Goal: Information Seeking & Learning: Learn about a topic

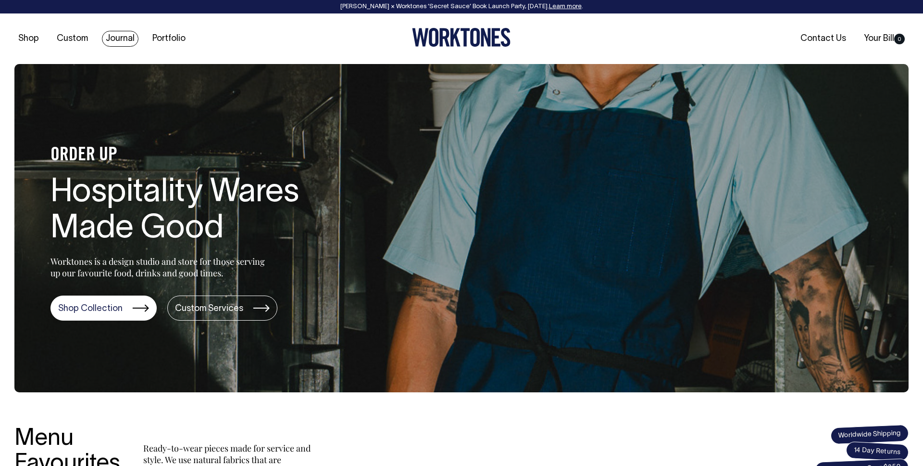
click at [132, 40] on link "Journal" at bounding box center [120, 39] width 37 height 16
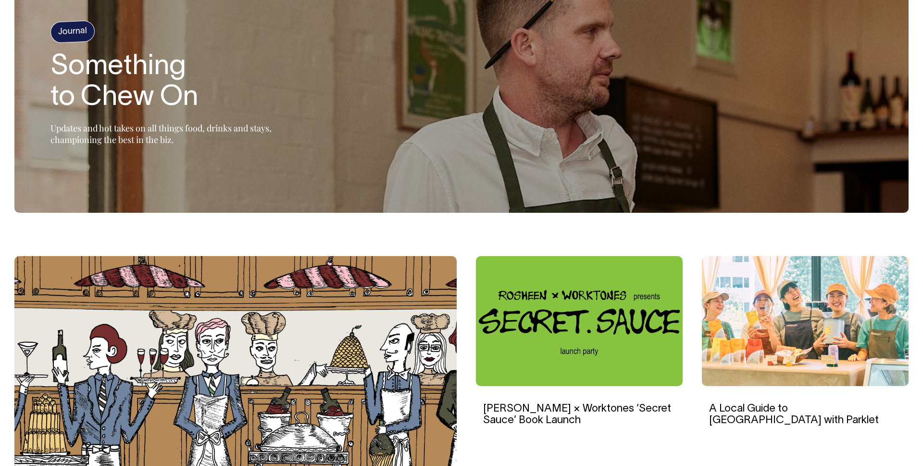
scroll to position [96, 0]
click at [287, 183] on section "Journal Something to Chew On Updates and hot takes on all things food, drinks a…" at bounding box center [461, 90] width 895 height 244
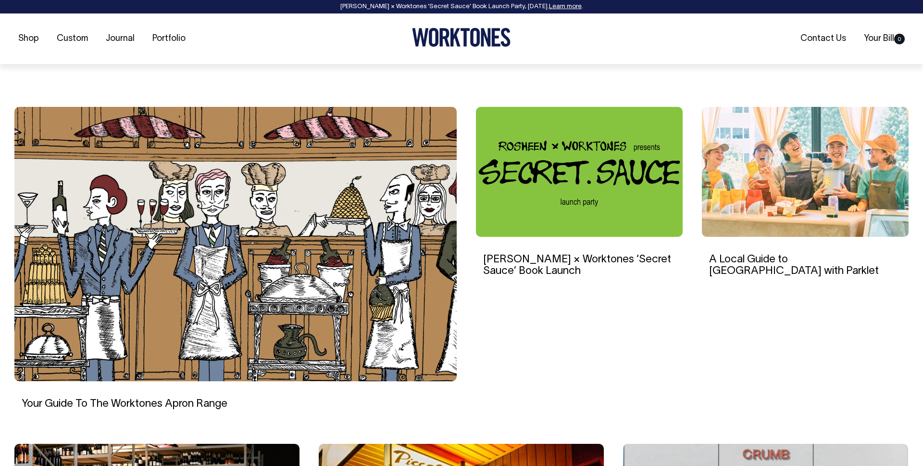
scroll to position [245, 0]
click at [843, 175] on img at bounding box center [805, 171] width 207 height 130
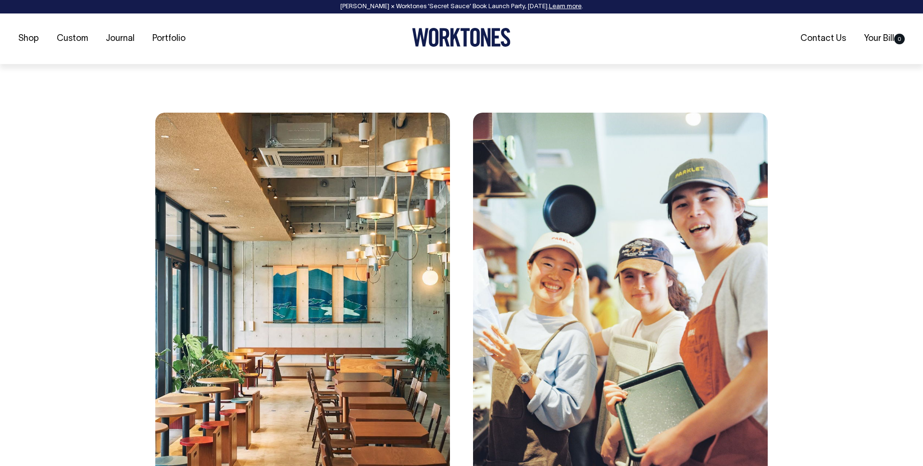
scroll to position [751, 0]
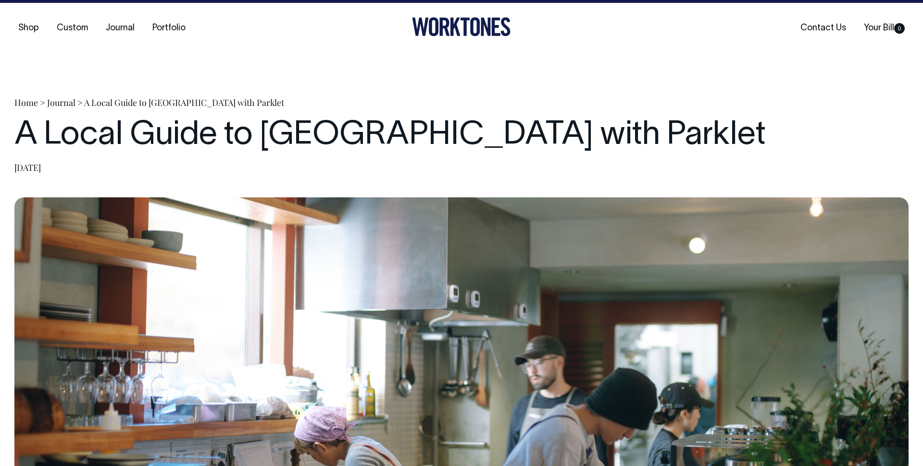
scroll to position [10, 0]
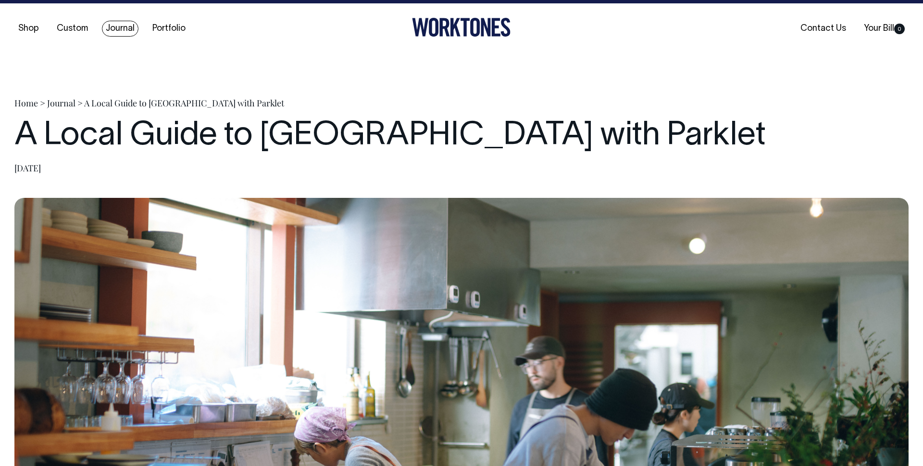
click at [118, 27] on link "Journal" at bounding box center [120, 29] width 37 height 16
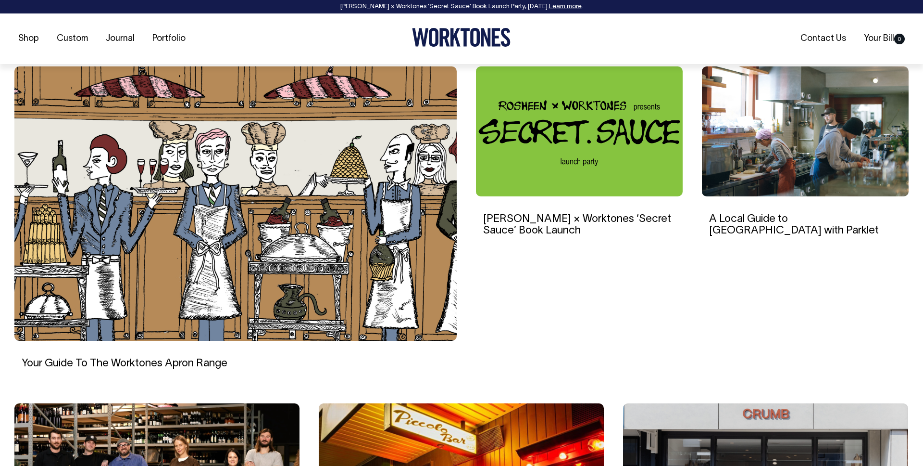
scroll to position [286, 0]
click at [752, 119] on img at bounding box center [805, 131] width 207 height 130
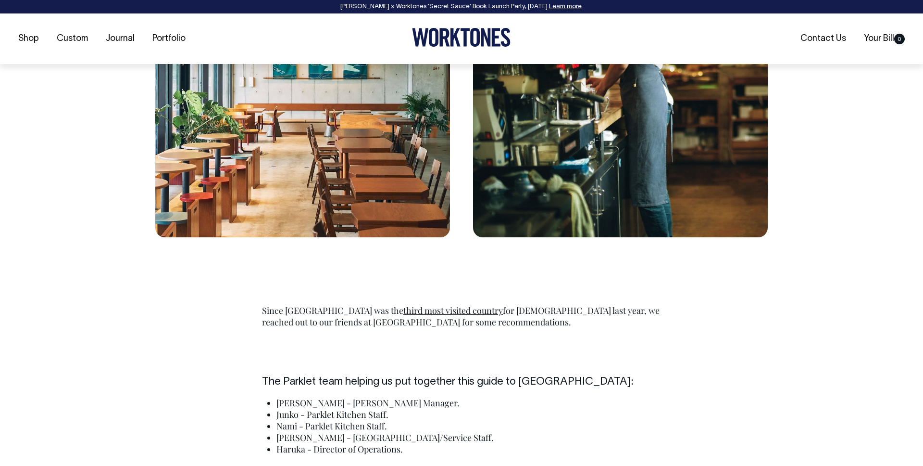
scroll to position [1731, 0]
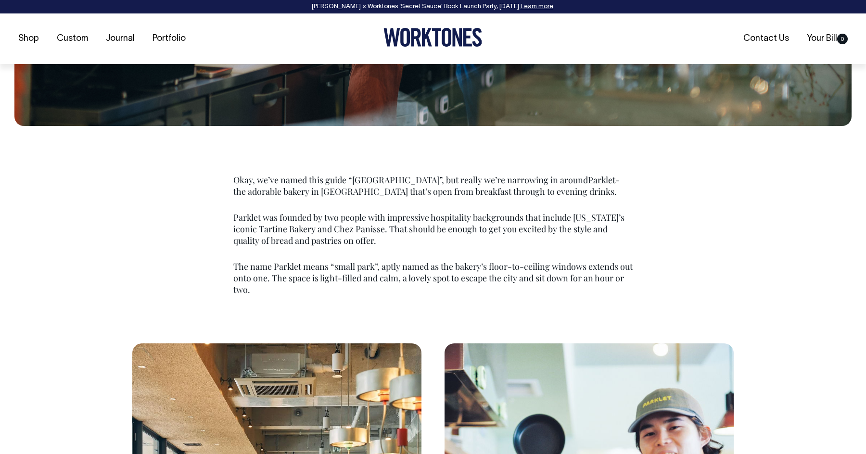
scroll to position [491, 0]
click at [290, 176] on p "Okay, we’ve named this guide “[GEOGRAPHIC_DATA]”, but really we’re narrowing in…" at bounding box center [432, 185] width 399 height 23
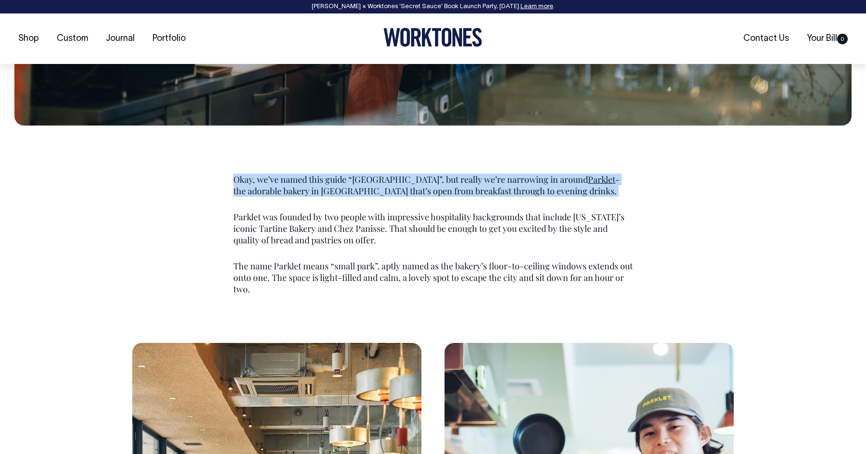
click at [290, 176] on p "Okay, we’ve named this guide “[GEOGRAPHIC_DATA]”, but really we’re narrowing in…" at bounding box center [432, 185] width 399 height 23
click at [303, 217] on p "Parklet was founded by two people with impressive hospitality backgrounds that …" at bounding box center [432, 228] width 399 height 35
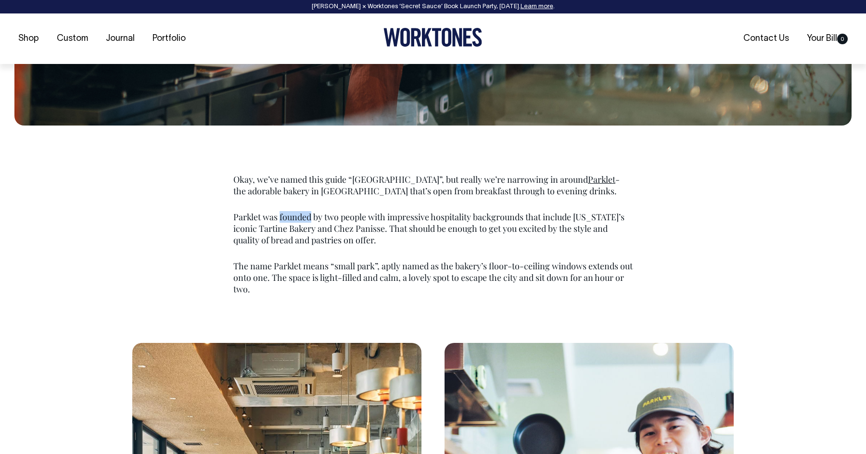
click at [303, 217] on p "Parklet was founded by two people with impressive hospitality backgrounds that …" at bounding box center [432, 228] width 399 height 35
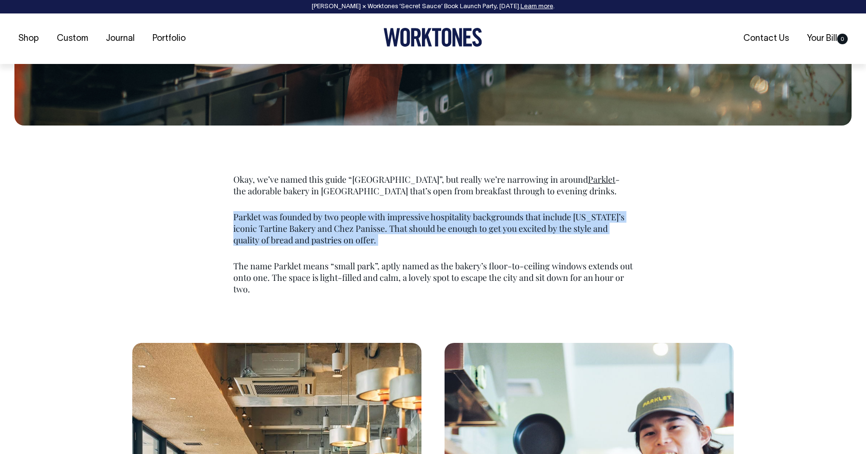
click at [303, 217] on p "Parklet was founded by two people with impressive hospitality backgrounds that …" at bounding box center [432, 228] width 399 height 35
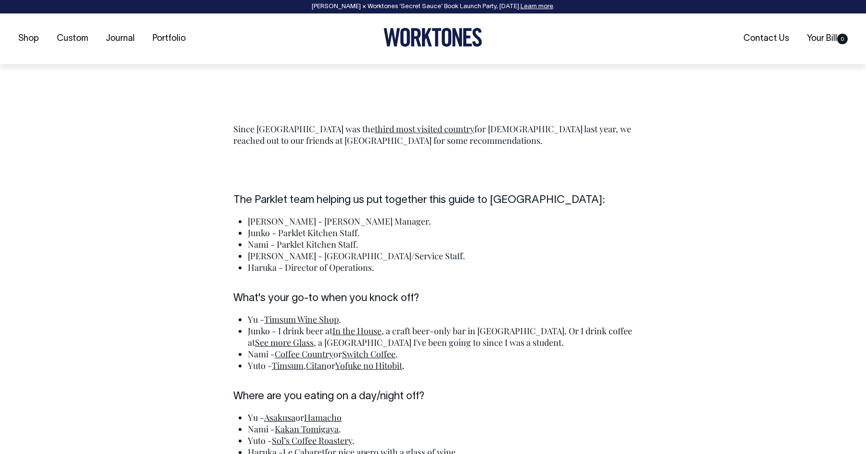
scroll to position [1870, 0]
click at [255, 130] on p "Since Japan was the third most visited country for [DEMOGRAPHIC_DATA] last year…" at bounding box center [432, 134] width 399 height 23
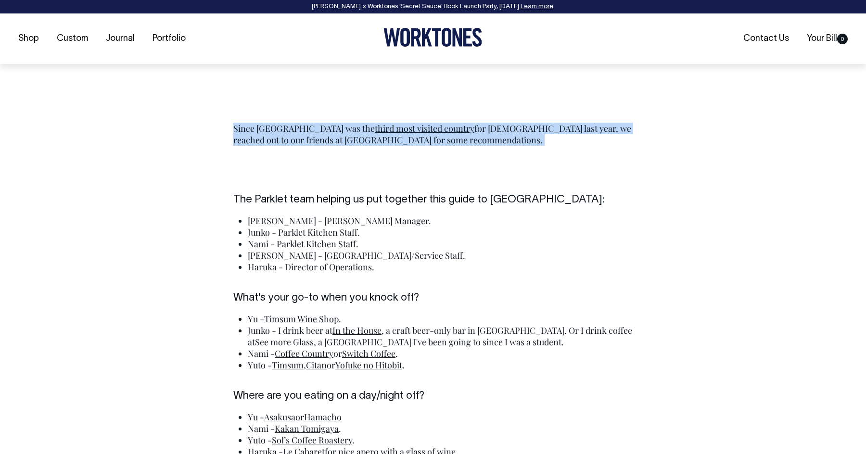
click at [255, 130] on p "Since Japan was the third most visited country for [DEMOGRAPHIC_DATA] last year…" at bounding box center [432, 134] width 399 height 23
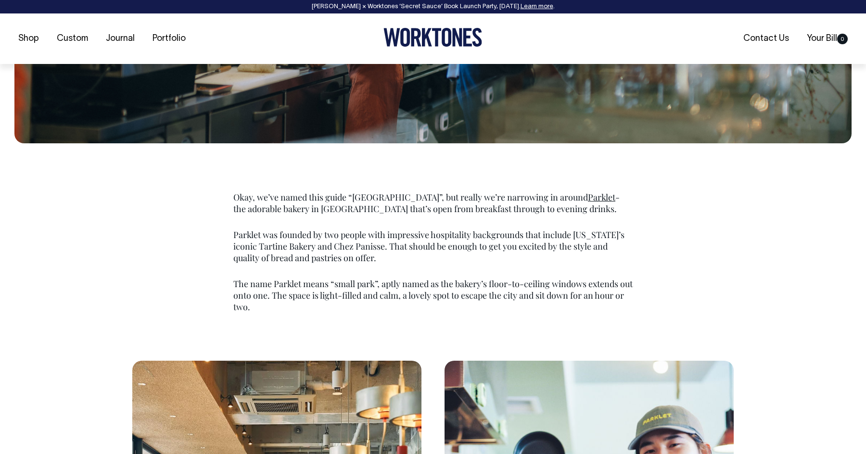
scroll to position [473, 0]
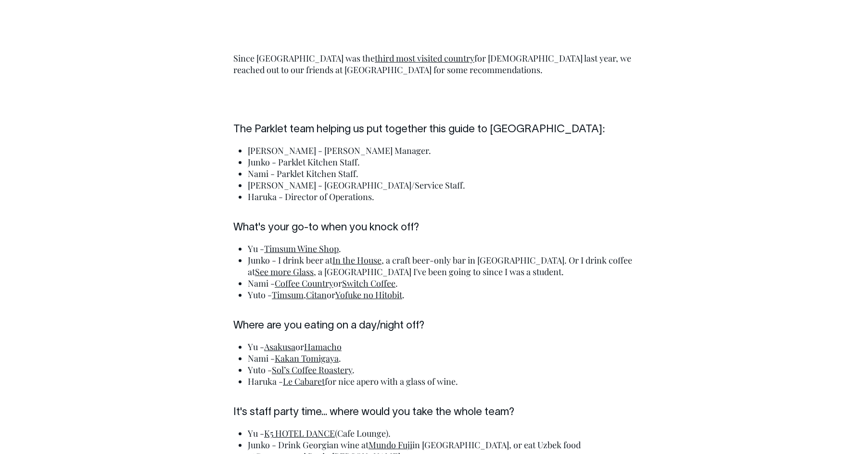
scroll to position [1941, 0]
drag, startPoint x: 294, startPoint y: 148, endPoint x: 249, endPoint y: 149, distance: 45.7
click at [249, 149] on li "[PERSON_NAME] - [PERSON_NAME] Manager." at bounding box center [440, 151] width 385 height 12
copy li "[PERSON_NAME]"
click at [285, 163] on li "Junko - Parklet Kitchen Staff." at bounding box center [440, 162] width 385 height 12
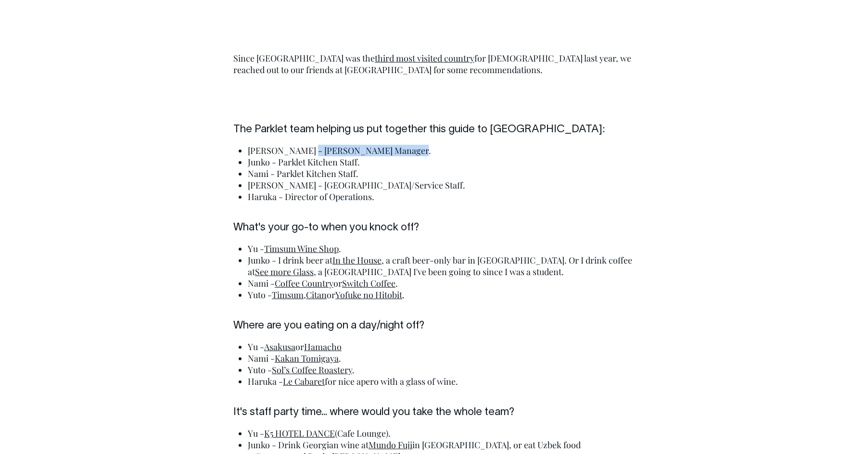
drag, startPoint x: 398, startPoint y: 150, endPoint x: 281, endPoint y: 155, distance: 117.4
click at [302, 148] on li "[PERSON_NAME] - [PERSON_NAME] Manager." at bounding box center [440, 151] width 385 height 12
copy li "Parklet Bakery Manager."
click at [255, 163] on li "Junko - Parklet Kitchen Staff." at bounding box center [440, 162] width 385 height 12
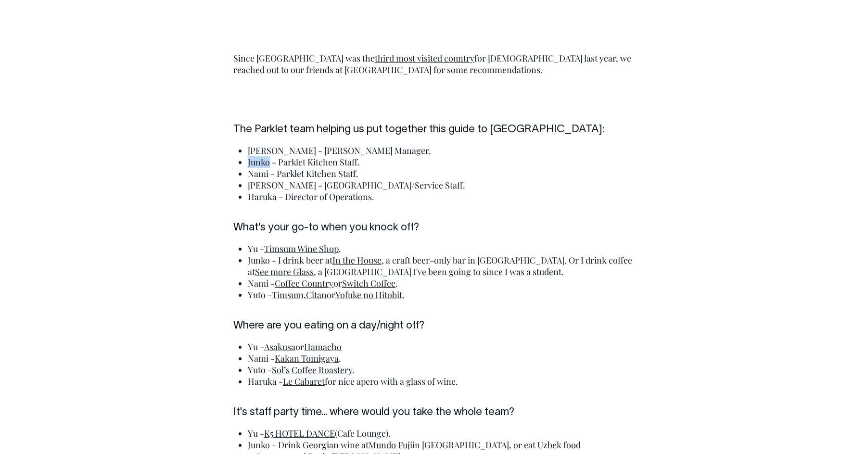
copy li "Junko"
drag, startPoint x: 362, startPoint y: 164, endPoint x: 279, endPoint y: 163, distance: 82.7
click at [279, 163] on li "Junko - Parklet Kitchen Staff." at bounding box center [440, 162] width 385 height 12
copy li "Parklet Kitchen Staff."
click at [258, 173] on li "Nami - Parklet Kitchen Staff." at bounding box center [440, 174] width 385 height 12
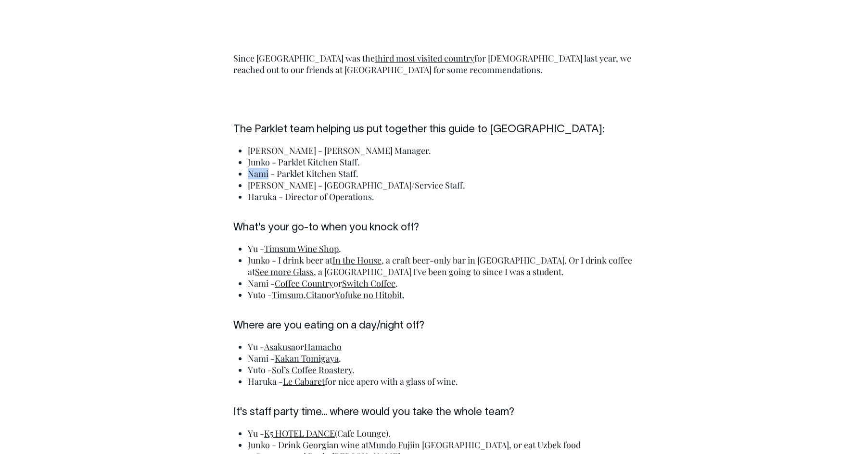
click at [258, 173] on li "Nami - Parklet Kitchen Staff." at bounding box center [440, 174] width 385 height 12
copy li "Nami"
drag, startPoint x: 284, startPoint y: 186, endPoint x: 242, endPoint y: 187, distance: 42.3
click at [227, 183] on div "The Parklet team helping us put together this guide to [GEOGRAPHIC_DATA]: [PERS…" at bounding box center [433, 436] width 428 height 625
copy li "[PERSON_NAME]"
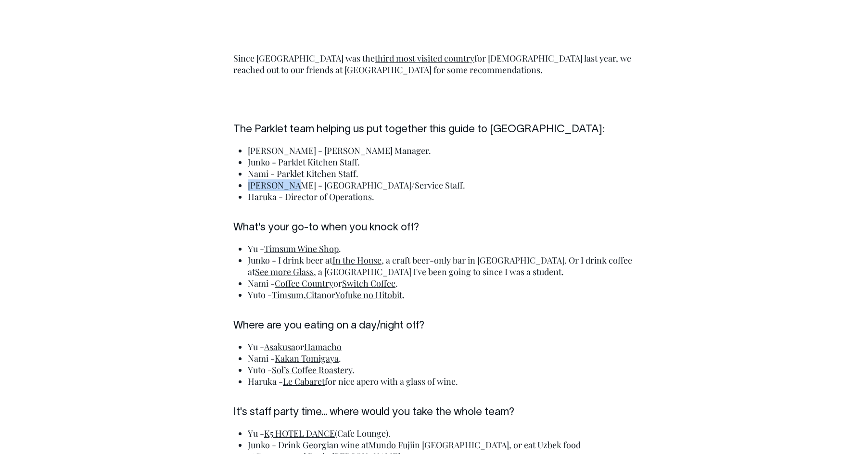
click at [265, 195] on li "Haruka - Director of Operations." at bounding box center [440, 197] width 385 height 12
copy li "Haruka"
drag, startPoint x: 285, startPoint y: 198, endPoint x: 396, endPoint y: 200, distance: 111.6
click at [396, 200] on li "Haruka - Director of Operations." at bounding box center [440, 197] width 385 height 12
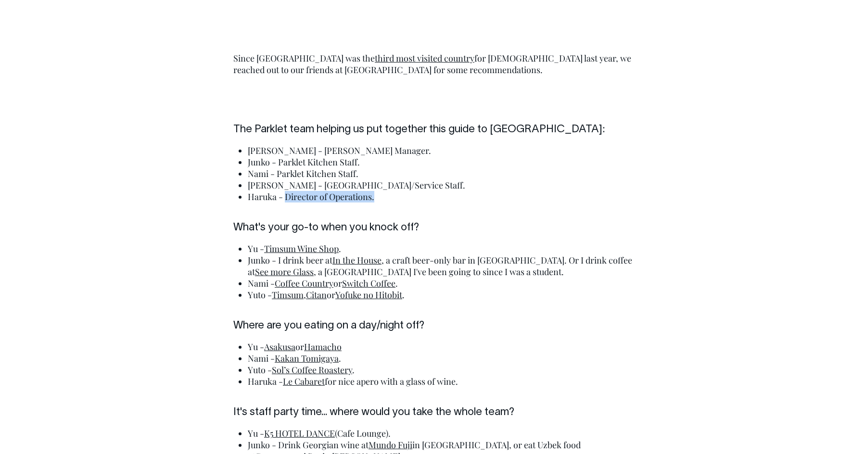
copy li "Director of Operations."
click at [357, 193] on li "Haruka - Director of Operations." at bounding box center [440, 197] width 385 height 12
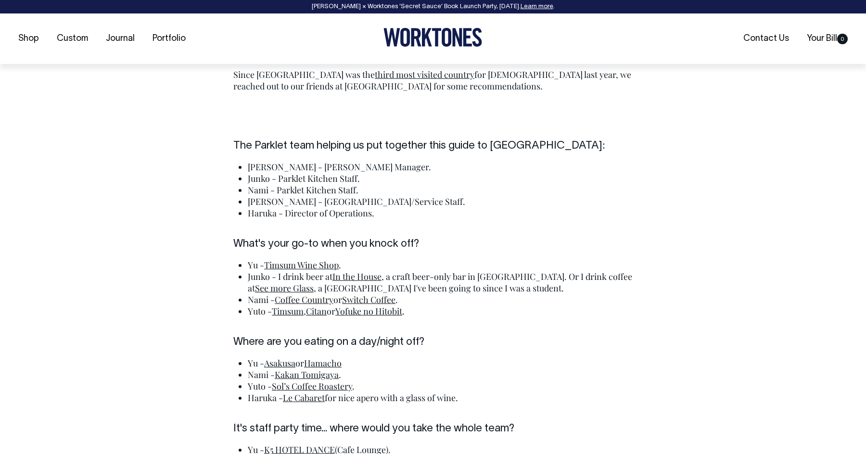
scroll to position [1925, 0]
click at [416, 194] on li "Nami - Parklet Kitchen Staff." at bounding box center [440, 190] width 385 height 12
click at [328, 168] on li "[PERSON_NAME] - [PERSON_NAME] Manager." at bounding box center [440, 167] width 385 height 12
drag, startPoint x: 293, startPoint y: 165, endPoint x: 223, endPoint y: 176, distance: 71.0
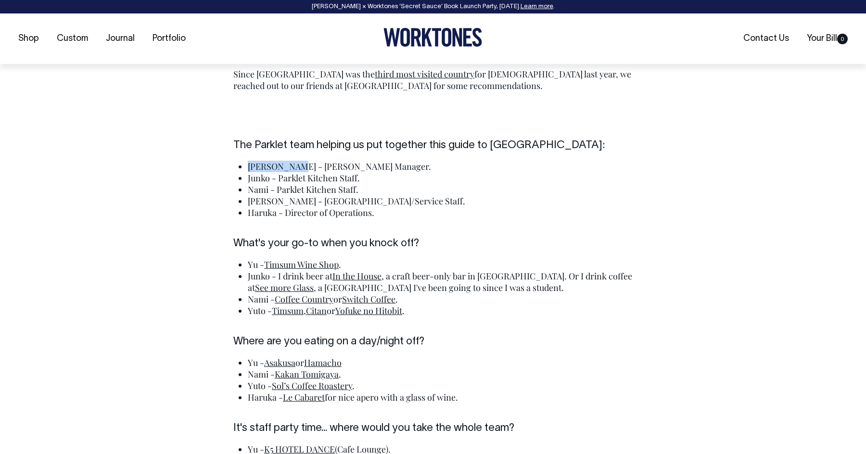
click at [248, 164] on li "[PERSON_NAME] - [PERSON_NAME] Manager." at bounding box center [440, 167] width 385 height 12
copy li "[PERSON_NAME]"
click at [254, 178] on li "Junko - Parklet Kitchen Staff." at bounding box center [440, 178] width 385 height 12
copy li "Junko"
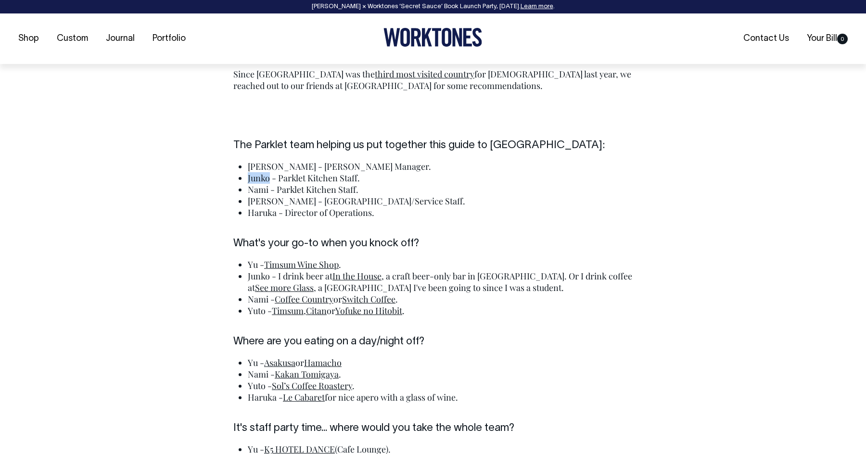
click at [264, 186] on li "Nami - Parklet Kitchen Staff." at bounding box center [440, 190] width 385 height 12
click at [267, 200] on li "[PERSON_NAME] - [GEOGRAPHIC_DATA]/Service Staff." at bounding box center [440, 201] width 385 height 12
click at [243, 200] on div "The Parklet team helping us put together this guide to [GEOGRAPHIC_DATA]: [PERS…" at bounding box center [433, 451] width 428 height 625
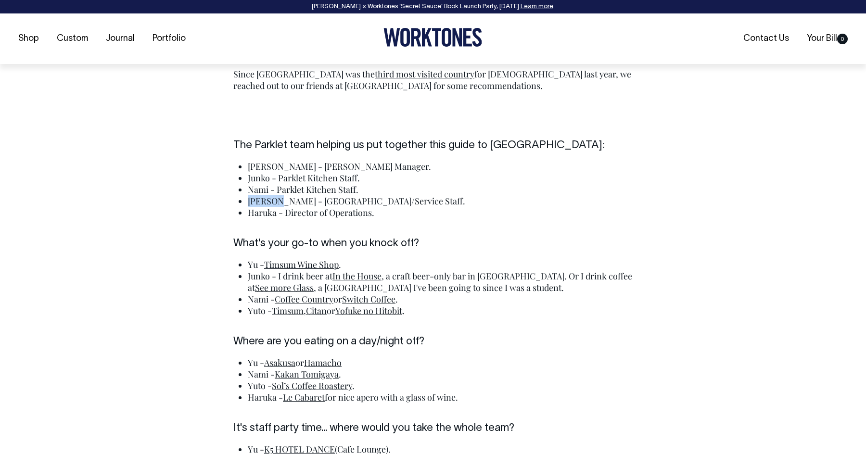
drag, startPoint x: 269, startPoint y: 201, endPoint x: 246, endPoint y: 200, distance: 23.1
click at [246, 200] on div "The Parklet team helping us put together this guide to [GEOGRAPHIC_DATA]: [PERS…" at bounding box center [433, 451] width 428 height 625
click at [247, 200] on div "The Parklet team helping us put together this guide to [GEOGRAPHIC_DATA]: [PERS…" at bounding box center [433, 451] width 428 height 625
drag, startPoint x: 248, startPoint y: 200, endPoint x: 285, endPoint y: 200, distance: 36.6
click at [285, 200] on li "[PERSON_NAME] - [GEOGRAPHIC_DATA]/Service Staff." at bounding box center [440, 201] width 385 height 12
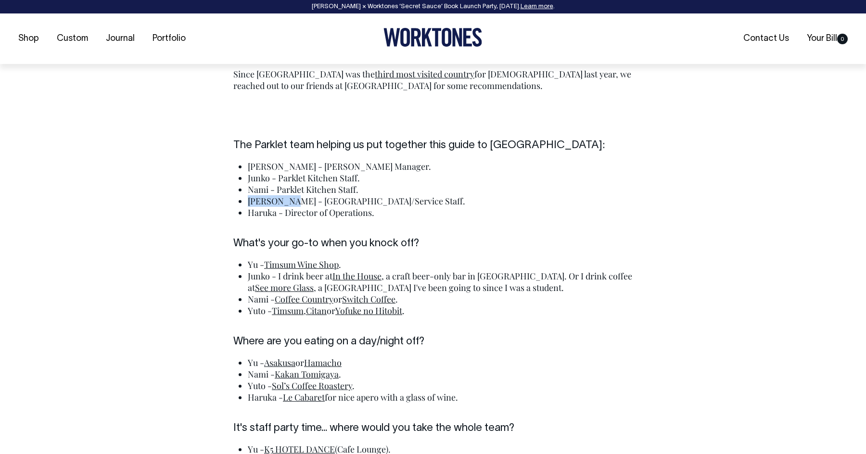
click at [267, 216] on li "Haruka - Director of Operations." at bounding box center [440, 213] width 385 height 12
drag, startPoint x: 426, startPoint y: 266, endPoint x: 268, endPoint y: 260, distance: 158.3
click at [268, 260] on li "Yu - Timsum Wine Shop ." at bounding box center [440, 265] width 385 height 12
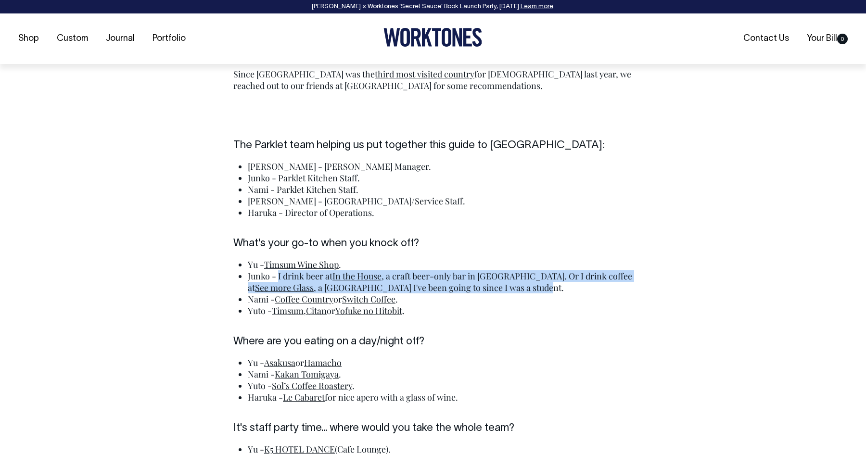
drag, startPoint x: 277, startPoint y: 275, endPoint x: 538, endPoint y: 289, distance: 261.0
click at [538, 289] on li "Junko - I drink beer at In the House , a craft beer-only bar in [GEOGRAPHIC_DAT…" at bounding box center [440, 281] width 385 height 23
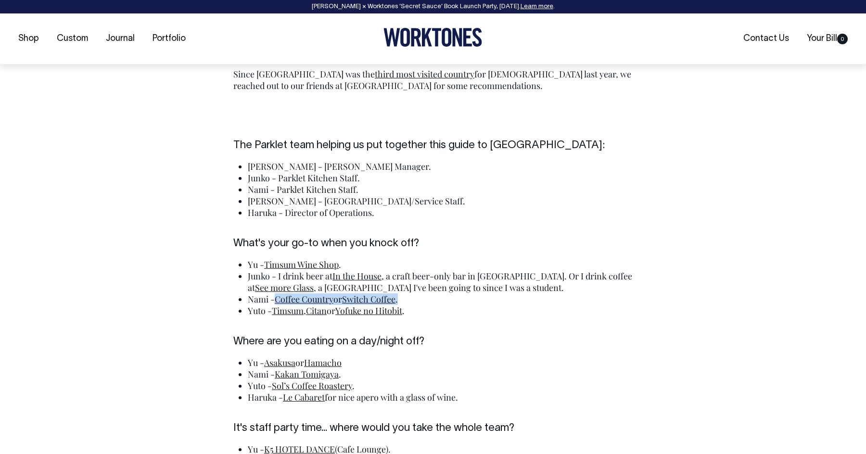
drag, startPoint x: 354, startPoint y: 298, endPoint x: 278, endPoint y: 297, distance: 76.0
click at [278, 297] on li "Nami - Coffee Country or Switch Coffee ." at bounding box center [440, 299] width 385 height 12
drag, startPoint x: 332, startPoint y: 310, endPoint x: 273, endPoint y: 309, distance: 58.7
click at [273, 309] on li "Yuto - Timsum , Citan or Yofuke no Hitobit ." at bounding box center [440, 311] width 385 height 12
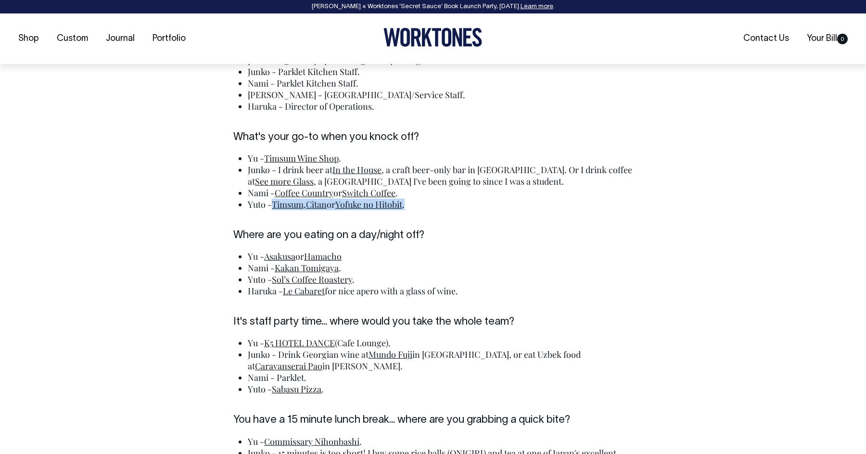
scroll to position [2031, 0]
drag, startPoint x: 383, startPoint y: 255, endPoint x: 267, endPoint y: 254, distance: 115.9
click at [267, 254] on li "[PERSON_NAME] or [PERSON_NAME]" at bounding box center [440, 256] width 385 height 12
drag, startPoint x: 326, startPoint y: 268, endPoint x: 279, endPoint y: 268, distance: 46.7
click at [279, 268] on li "Nami - [PERSON_NAME] ." at bounding box center [440, 268] width 385 height 12
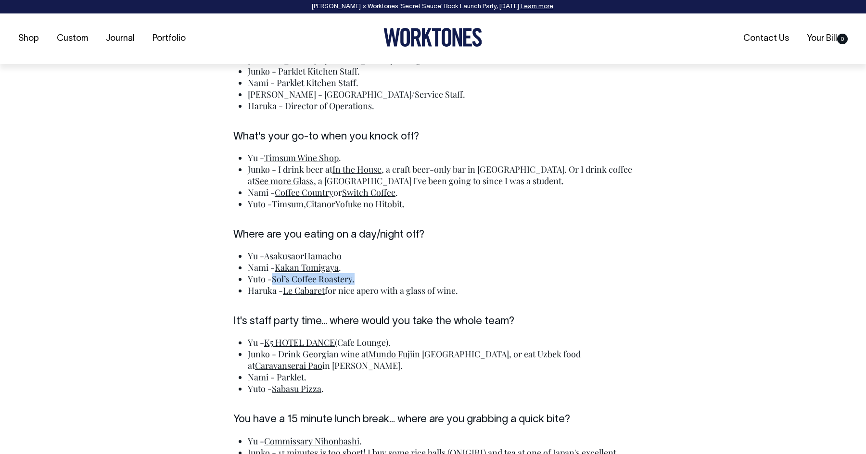
drag, startPoint x: 302, startPoint y: 277, endPoint x: 275, endPoint y: 276, distance: 27.4
click at [275, 276] on li "Yuto - Sol’s Coffee Roastery ." at bounding box center [440, 279] width 385 height 12
drag, startPoint x: 351, startPoint y: 281, endPoint x: 274, endPoint y: 279, distance: 76.5
click at [274, 279] on li "Yuto - Sol’s Coffee Roastery ." at bounding box center [440, 279] width 385 height 12
drag, startPoint x: 473, startPoint y: 292, endPoint x: 286, endPoint y: 290, distance: 186.6
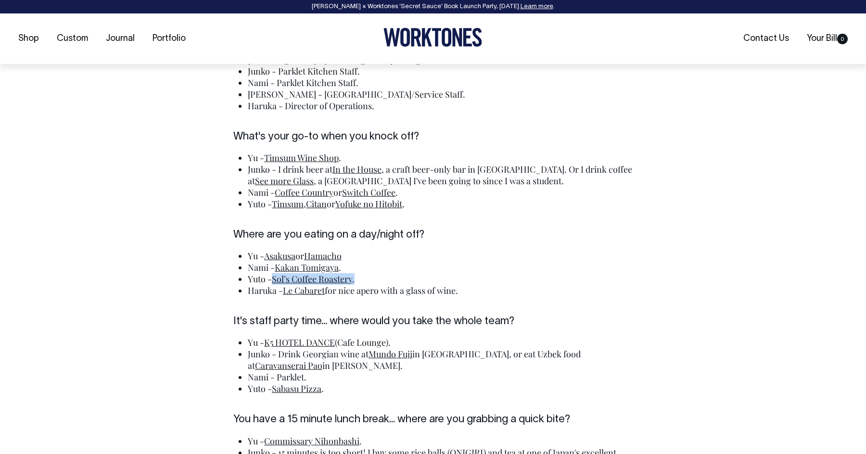
click at [286, 290] on li "Haruka - Le Cabaret for nice apero with a glass of wine." at bounding box center [440, 291] width 385 height 12
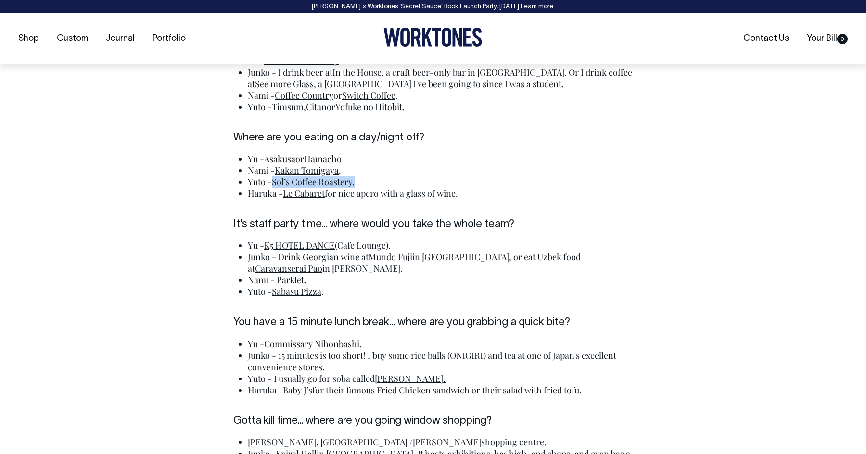
scroll to position [2129, 0]
drag, startPoint x: 454, startPoint y: 247, endPoint x: 267, endPoint y: 245, distance: 187.6
click at [267, 245] on li "Yu - K5 HOTEL DANCE ([GEOGRAPHIC_DATA])." at bounding box center [440, 245] width 385 height 12
drag, startPoint x: 320, startPoint y: 271, endPoint x: 281, endPoint y: 259, distance: 40.6
click at [281, 259] on li "Junko - Drink Georgian wine at [GEOGRAPHIC_DATA] in [GEOGRAPHIC_DATA], or eat U…" at bounding box center [440, 262] width 385 height 23
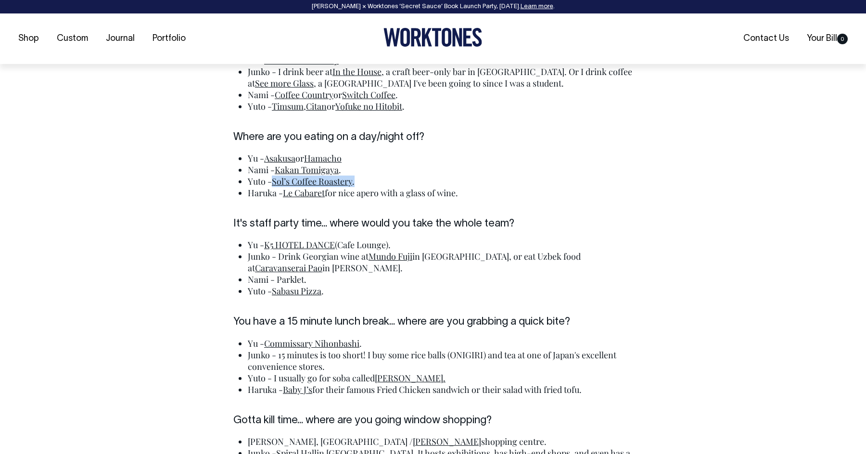
click at [296, 281] on li "Nami - Parklet." at bounding box center [440, 280] width 385 height 12
drag, startPoint x: 387, startPoint y: 293, endPoint x: 275, endPoint y: 292, distance: 112.1
click at [275, 292] on li "Yuto - Sabasu Pizza ." at bounding box center [440, 291] width 385 height 12
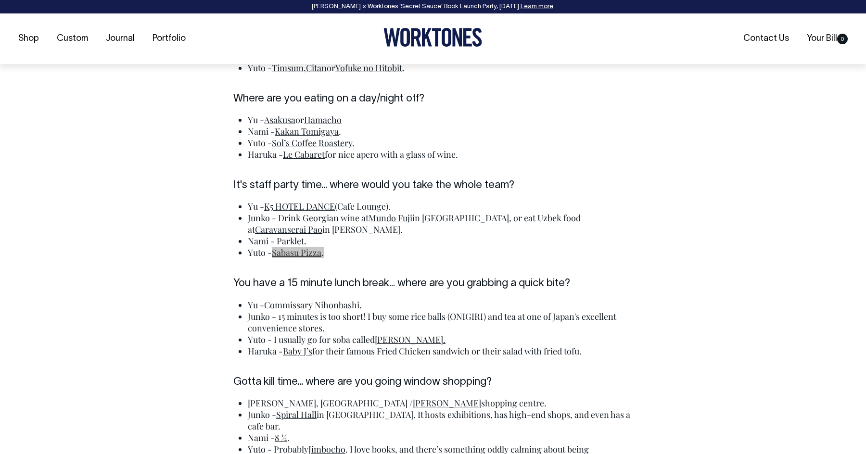
scroll to position [2168, 0]
click at [573, 167] on div "The Parklet team helping us put together this guide to [GEOGRAPHIC_DATA]: [PERS…" at bounding box center [433, 208] width 428 height 625
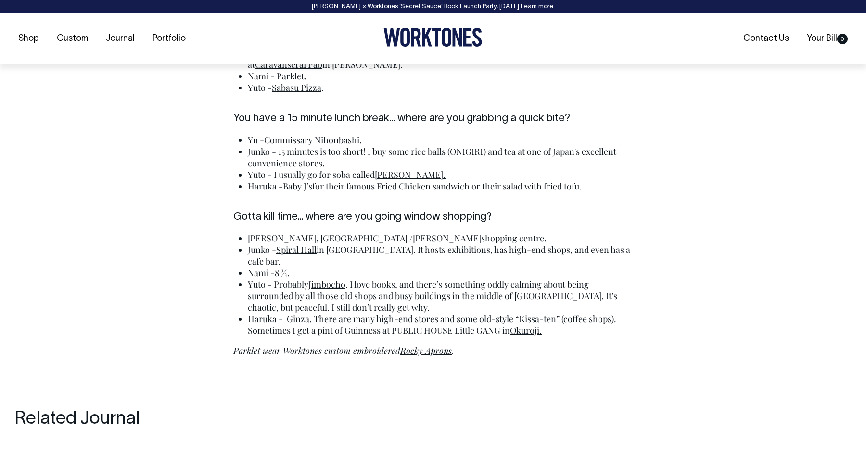
scroll to position [2333, 0]
drag, startPoint x: 361, startPoint y: 139, endPoint x: 268, endPoint y: 139, distance: 92.8
click at [268, 139] on li "Yu - Commissary Nihonbashi ." at bounding box center [440, 140] width 385 height 12
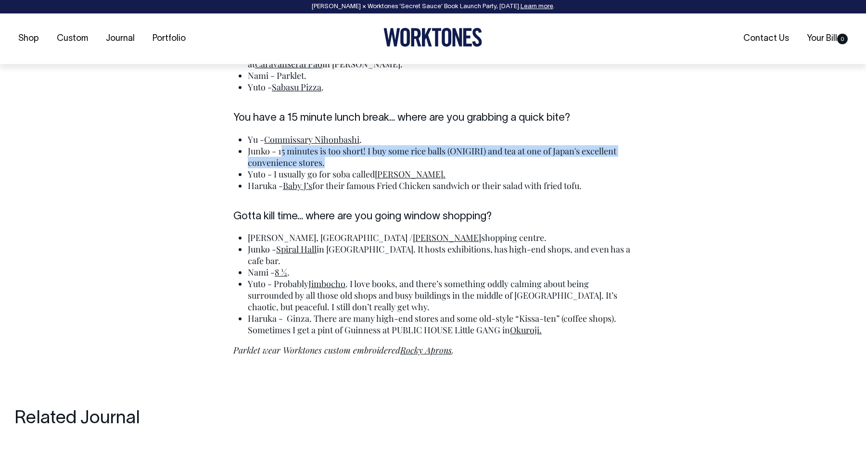
drag, startPoint x: 329, startPoint y: 162, endPoint x: 280, endPoint y: 154, distance: 50.2
click at [280, 154] on li "Junko - 15 minutes is too short! I buy some rice balls (ONIGIRI) and tea at one…" at bounding box center [440, 156] width 385 height 23
drag, startPoint x: 279, startPoint y: 151, endPoint x: 315, endPoint y: 159, distance: 37.3
click at [315, 159] on li "Junko - 15 minutes is too short! I buy some rice balls (ONIGIRI) and tea at one…" at bounding box center [440, 156] width 385 height 23
drag, startPoint x: 317, startPoint y: 160, endPoint x: 279, endPoint y: 153, distance: 39.1
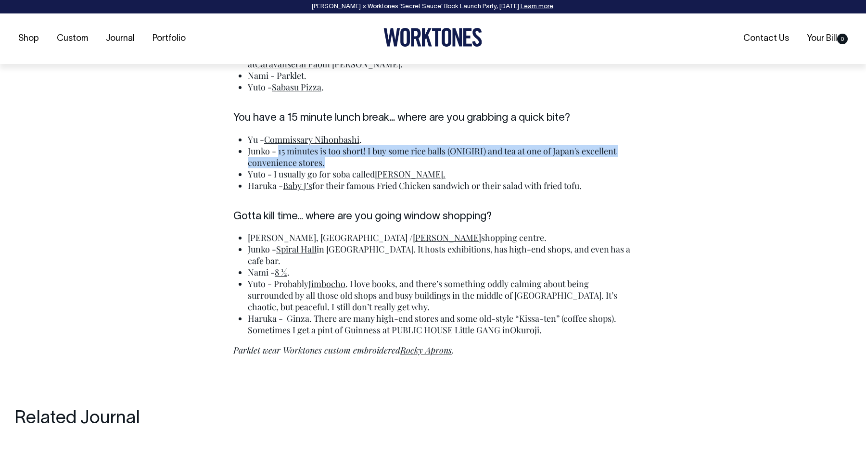
click at [279, 153] on li "Junko - 15 minutes is too short! I buy some rice balls (ONIGIRI) and tea at one…" at bounding box center [440, 156] width 385 height 23
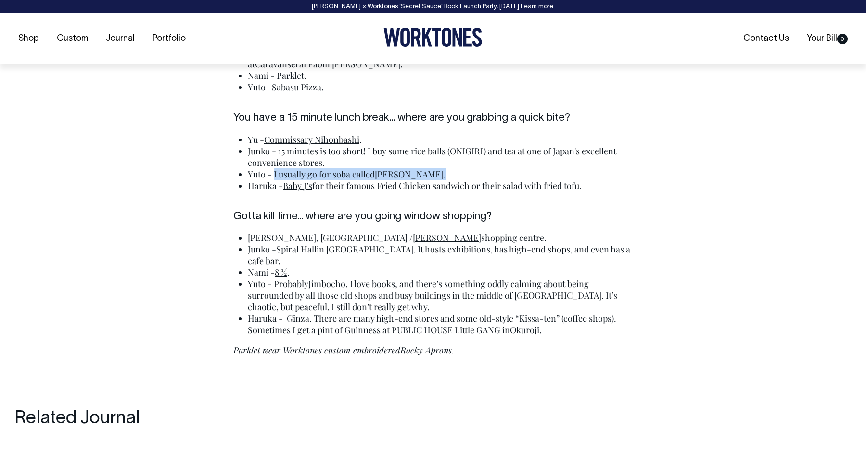
drag, startPoint x: 465, startPoint y: 177, endPoint x: 275, endPoint y: 176, distance: 190.0
click at [275, 176] on li "Yuto - I usually go for soba called [PERSON_NAME]." at bounding box center [440, 174] width 385 height 12
drag, startPoint x: 614, startPoint y: 187, endPoint x: 285, endPoint y: 187, distance: 328.5
click at [285, 187] on li "Haruka - Baby J’s for their famous Fried Chicken sandwich or their salad with f…" at bounding box center [440, 186] width 385 height 12
click at [359, 344] on em "Parklet wear Worktones custom embroidered Rocky Aprons ." at bounding box center [343, 350] width 220 height 12
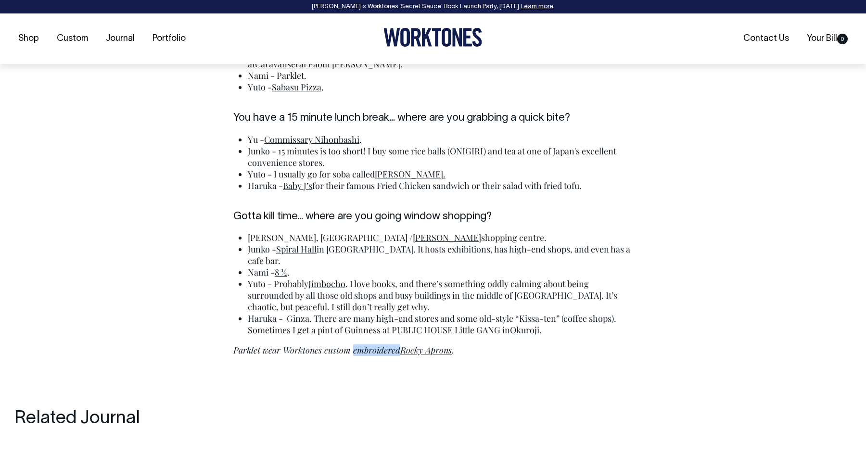
click at [359, 344] on em "Parklet wear Worktones custom embroidered Rocky Aprons ." at bounding box center [343, 350] width 220 height 12
drag, startPoint x: 268, startPoint y: 238, endPoint x: 511, endPoint y: 236, distance: 242.9
click at [511, 236] on li "[PERSON_NAME], [GEOGRAPHIC_DATA] / [GEOGRAPHIC_DATA]." at bounding box center [440, 238] width 385 height 12
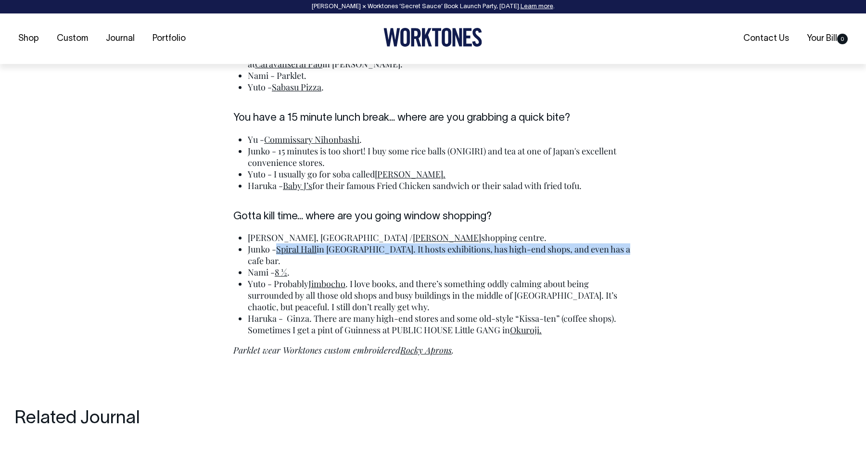
drag, startPoint x: 570, startPoint y: 248, endPoint x: 279, endPoint y: 250, distance: 291.0
click at [279, 250] on li "Junko - Spiral Hall in [GEOGRAPHIC_DATA]. It hosts exhibitions, has high-end sh…" at bounding box center [440, 254] width 385 height 23
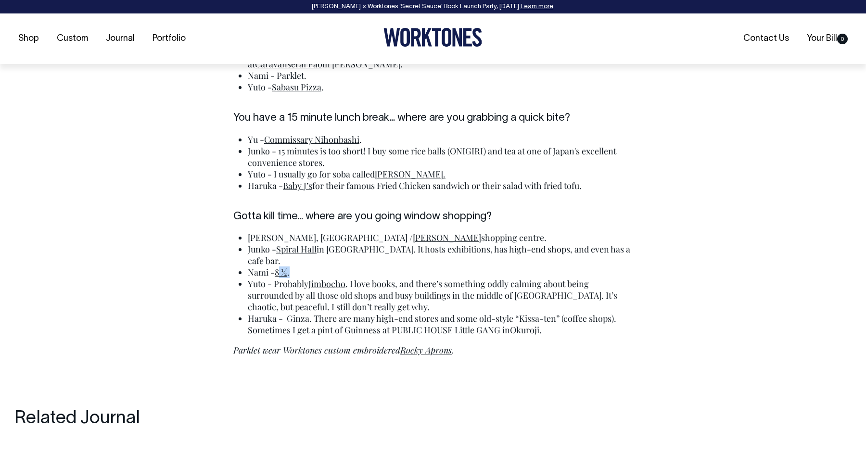
drag, startPoint x: 310, startPoint y: 260, endPoint x: 276, endPoint y: 261, distance: 34.2
click at [276, 266] on li "Nami - 8 ½ ." at bounding box center [440, 272] width 385 height 12
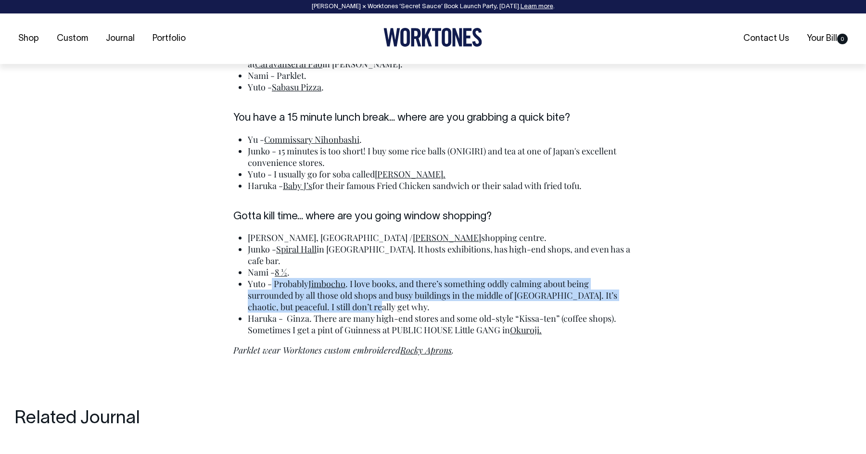
drag, startPoint x: 273, startPoint y: 270, endPoint x: 380, endPoint y: 297, distance: 111.0
click at [380, 297] on li "Yuto - Probably Jimbocho . I love books, and there’s something oddly calming ab…" at bounding box center [440, 295] width 385 height 35
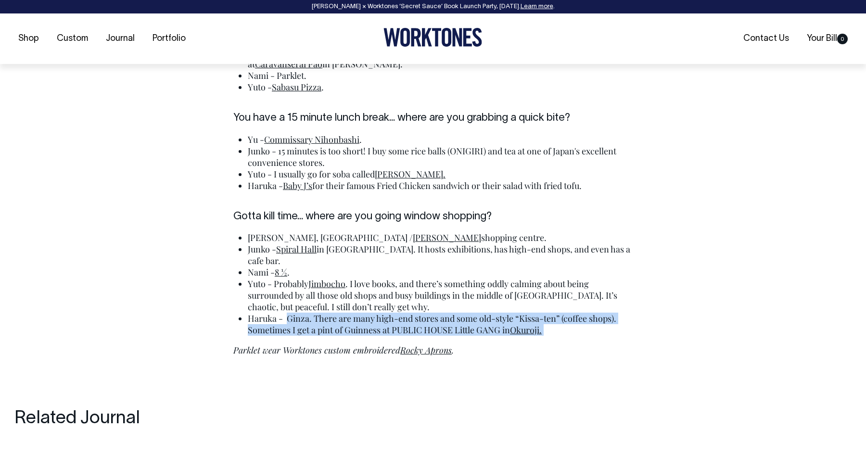
drag, startPoint x: 288, startPoint y: 304, endPoint x: 540, endPoint y: 332, distance: 253.5
click at [540, 332] on div "The Parklet team helping us put together this guide to [GEOGRAPHIC_DATA]: [PERS…" at bounding box center [433, 43] width 428 height 625
